Goal: Task Accomplishment & Management: Use online tool/utility

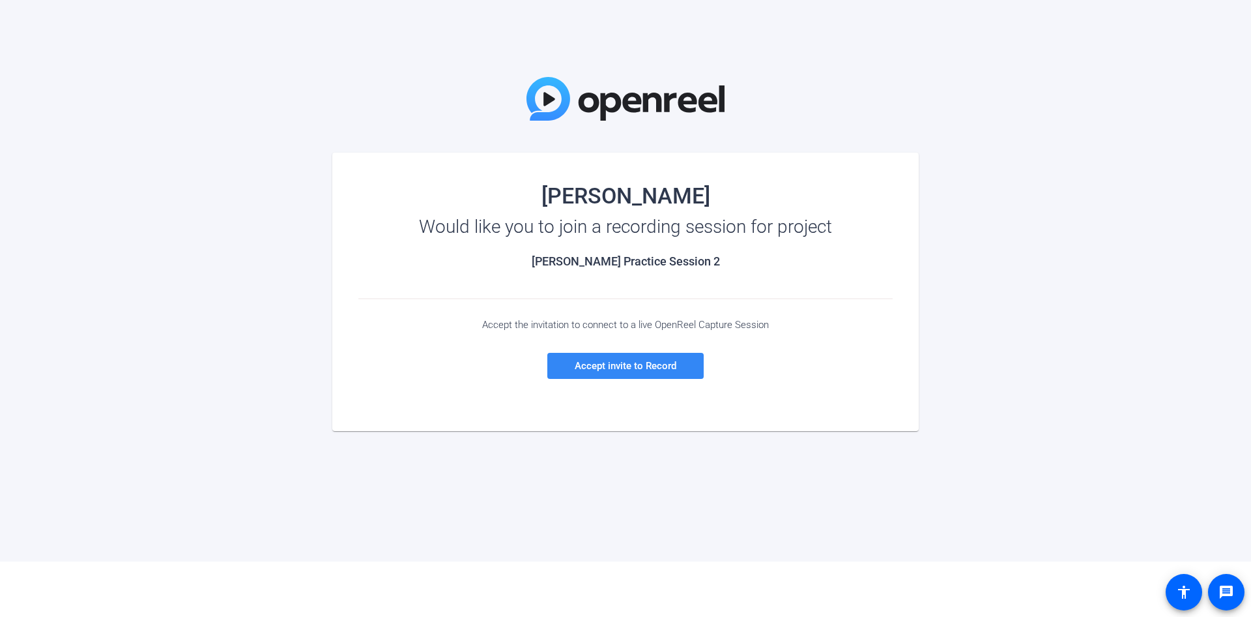
click at [658, 369] on span "Accept invite to Record" at bounding box center [626, 366] width 102 height 12
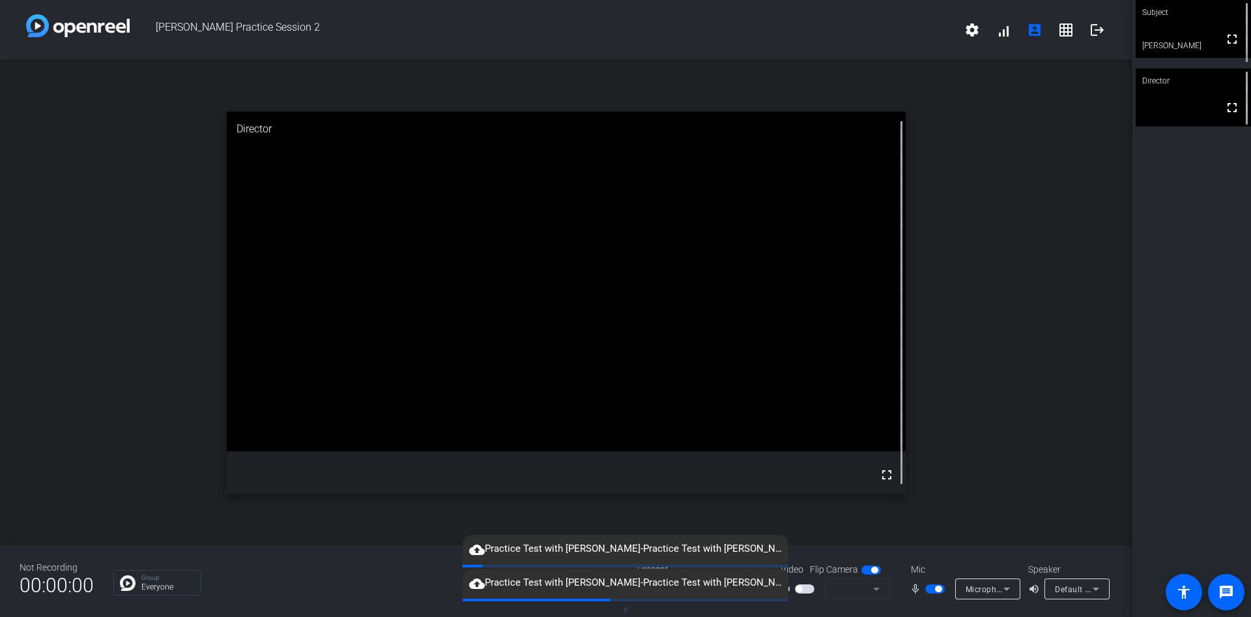
click at [579, 549] on span "cloud_upload Practice Test with [PERSON_NAME]-Practice Test with [PERSON_NAME]-…" at bounding box center [626, 549] width 326 height 16
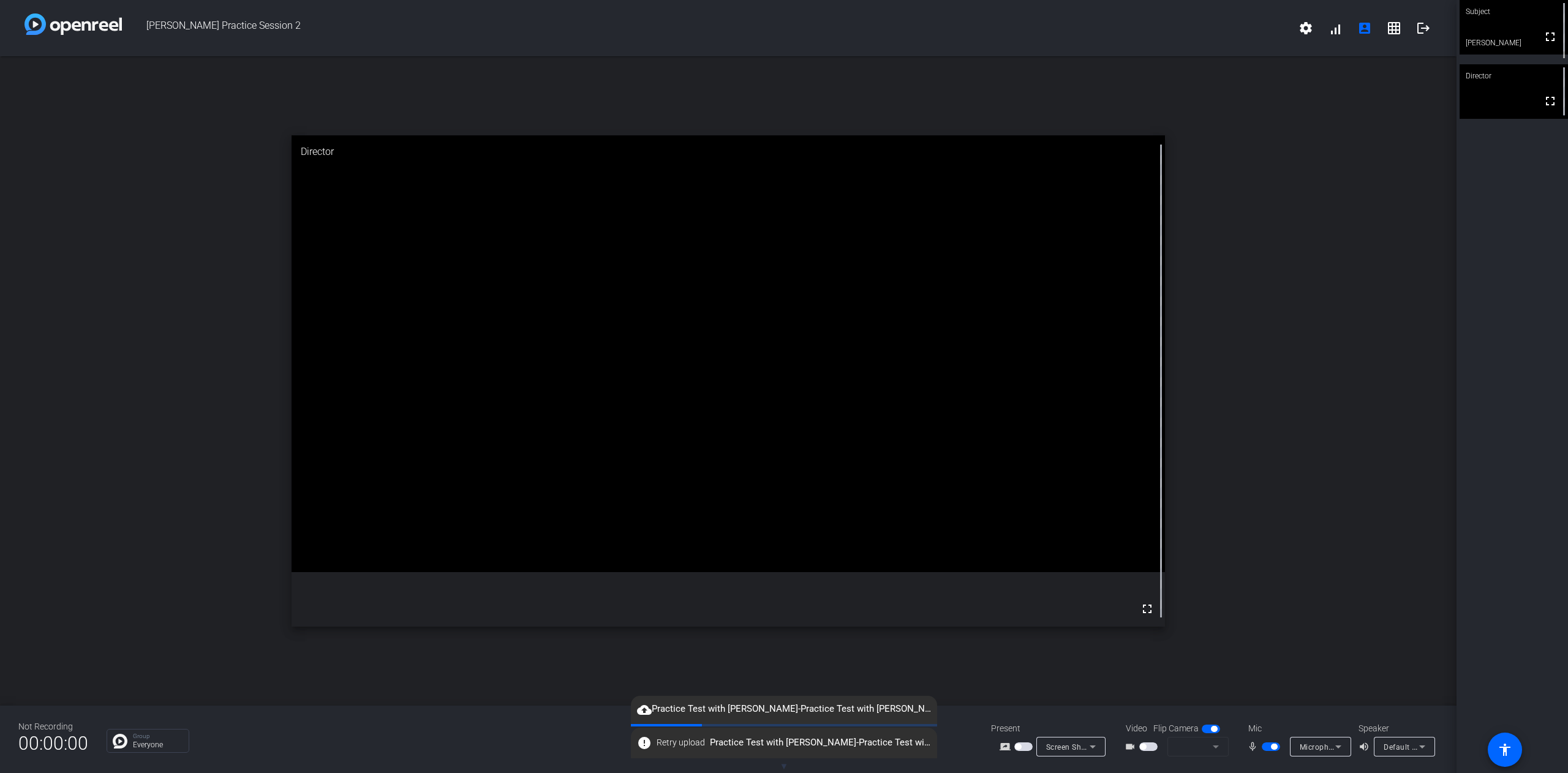
click at [1156, 579] on span "button" at bounding box center [1149, 747] width 19 height 8
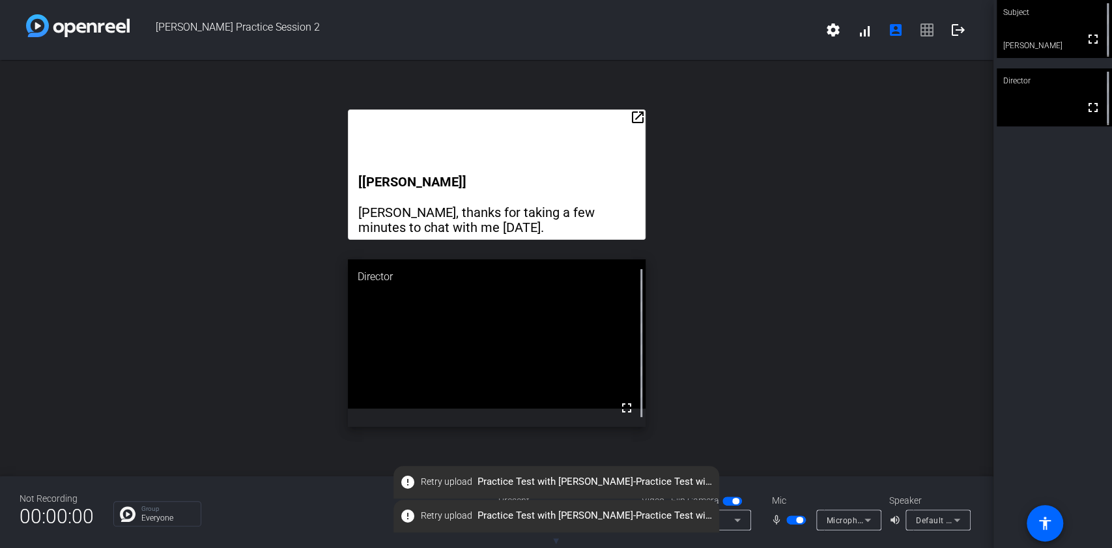
drag, startPoint x: 690, startPoint y: 476, endPoint x: 322, endPoint y: 467, distance: 367.7
click at [322, 467] on div "open_in_new [[PERSON_NAME]] [PERSON_NAME], thanks for taking a few minutes to c…" at bounding box center [497, 268] width 994 height 416
drag, startPoint x: 378, startPoint y: 456, endPoint x: 965, endPoint y: 495, distance: 588.5
click at [965, 495] on div "[PERSON_NAME] Practice Session 2 settings signal_cellular_alt account_box grid_…" at bounding box center [497, 274] width 994 height 548
click at [1040, 367] on div "Subject fullscreen [PERSON_NAME] Director fullscreen" at bounding box center [1053, 274] width 119 height 548
